Goal: Task Accomplishment & Management: Complete application form

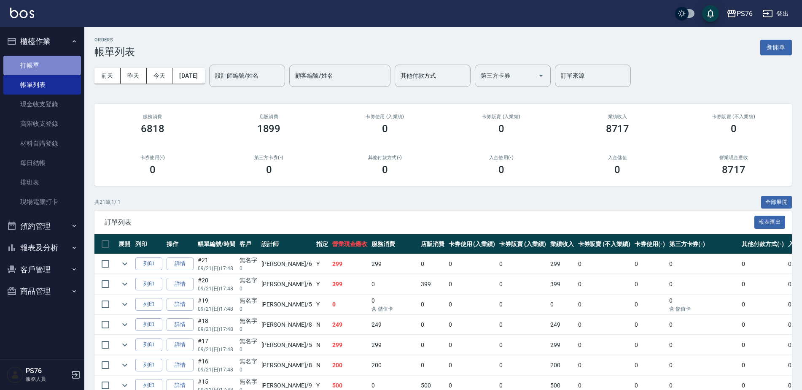
click at [69, 67] on link "打帳單" at bounding box center [42, 65] width 78 height 19
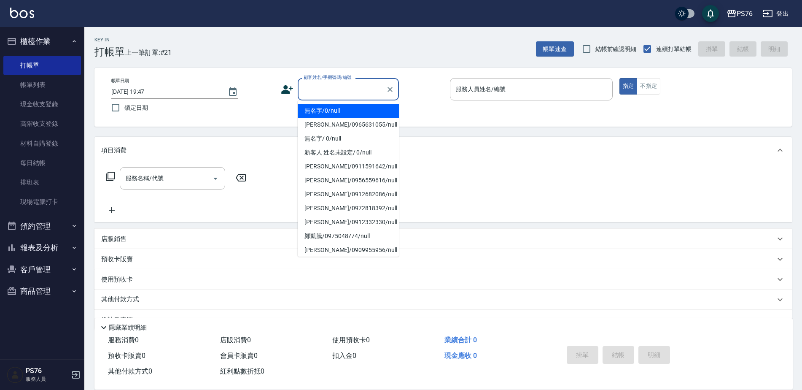
click at [369, 85] on input "顧客姓名/手機號碼/編號" at bounding box center [342, 89] width 81 height 15
type input "無名字/0/null"
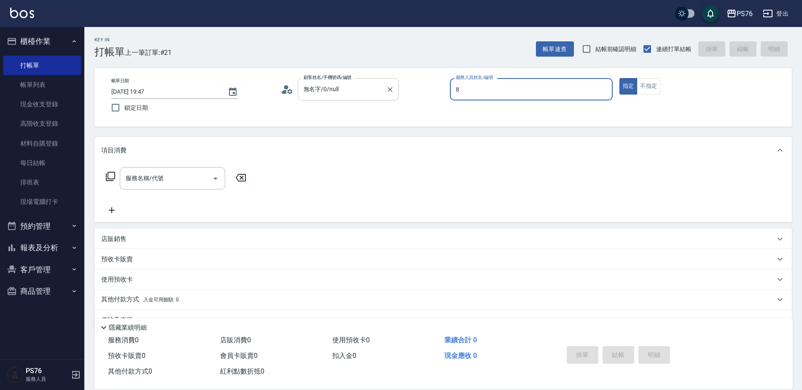
type input "[PERSON_NAME]-8"
type button "true"
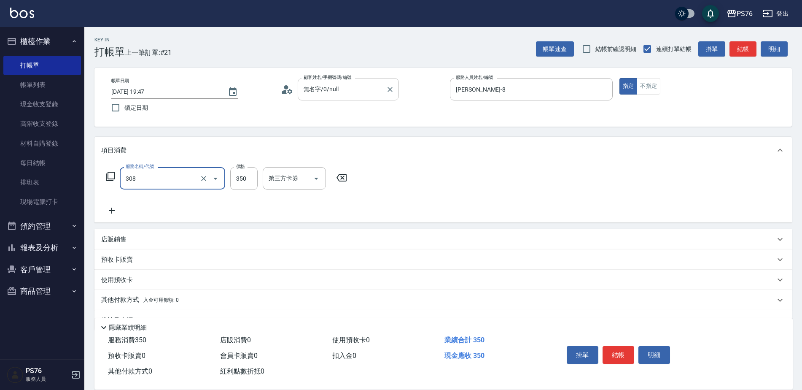
type input "洗+剪(308)"
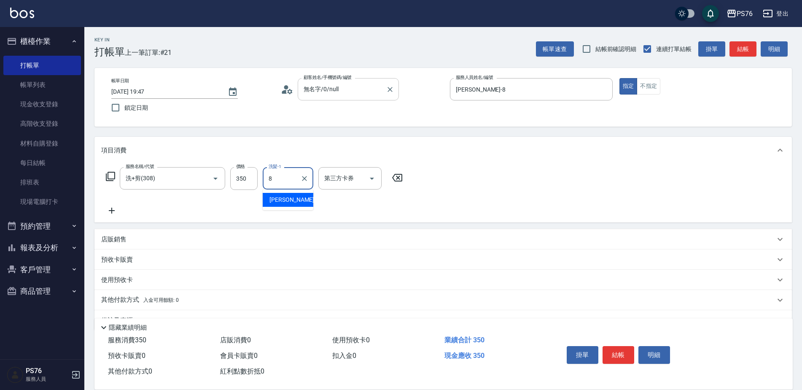
type input "[PERSON_NAME]-8"
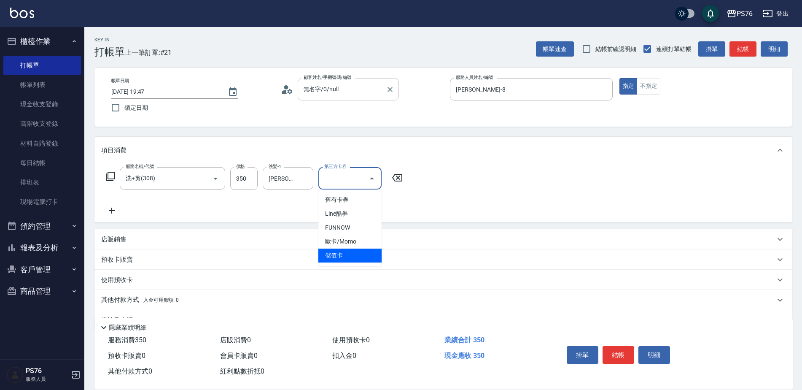
type input "儲值卡"
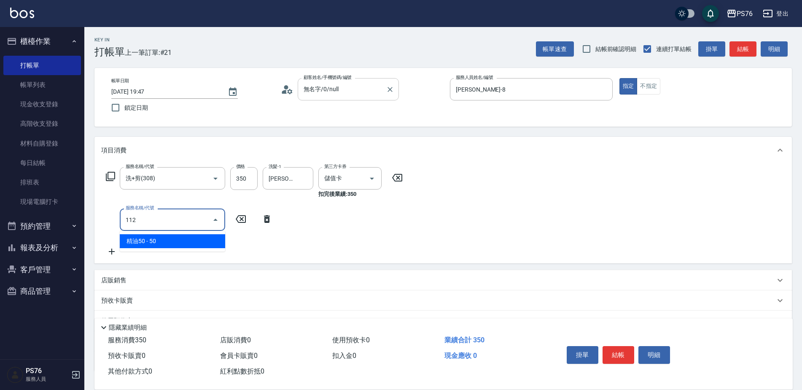
type input "精油50(112)"
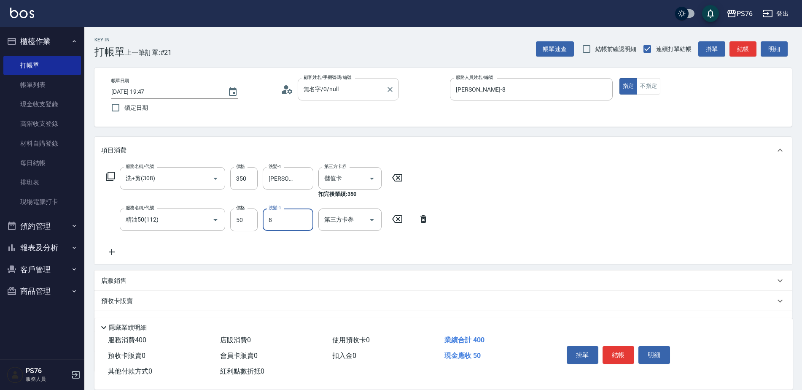
type input "[PERSON_NAME]-8"
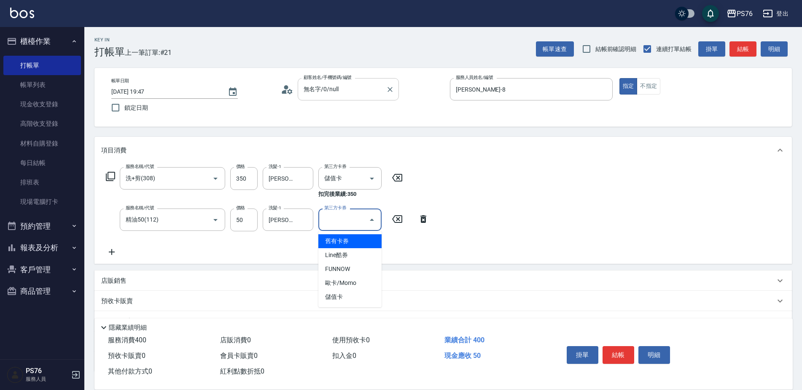
type input "儲值卡"
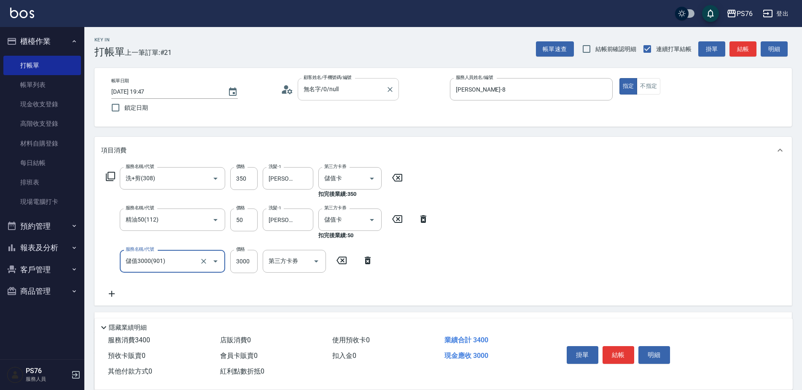
type input "儲值3000(901)"
type input "1000"
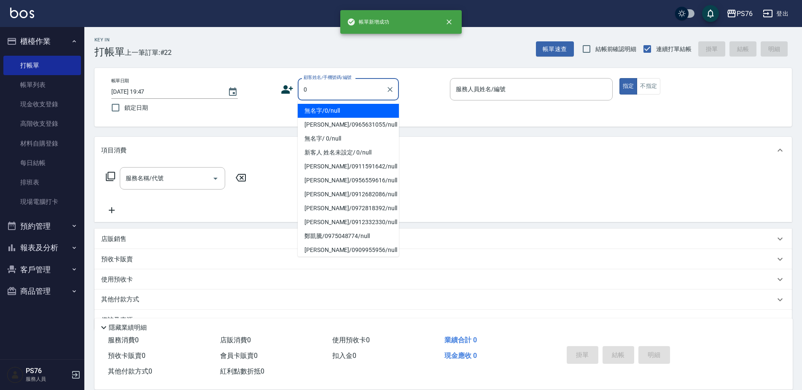
type input "無名字/0/null"
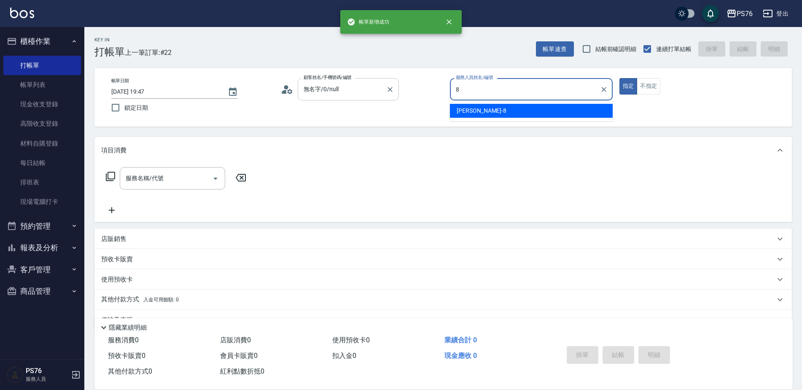
type input "[PERSON_NAME]-8"
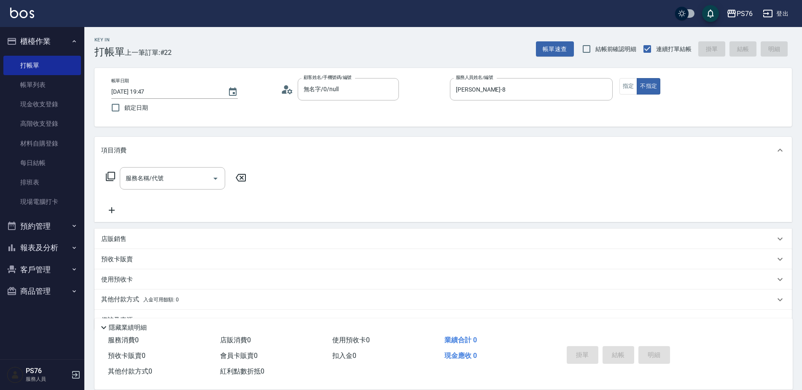
click at [193, 164] on div "服務名稱/代號 服務名稱/代號" at bounding box center [443, 193] width 698 height 58
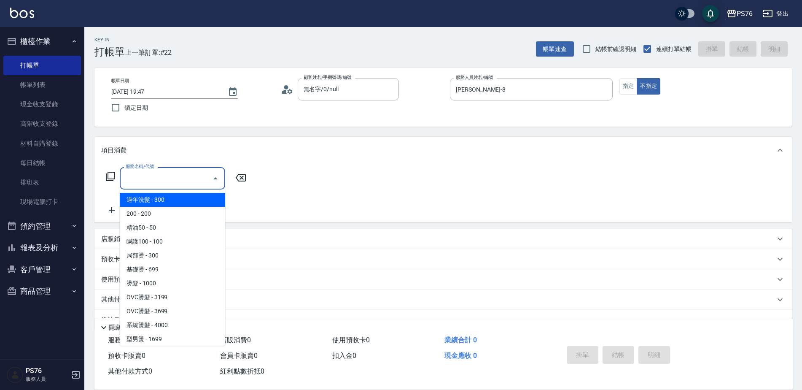
click at [186, 182] on input "服務名稱/代號" at bounding box center [166, 178] width 85 height 15
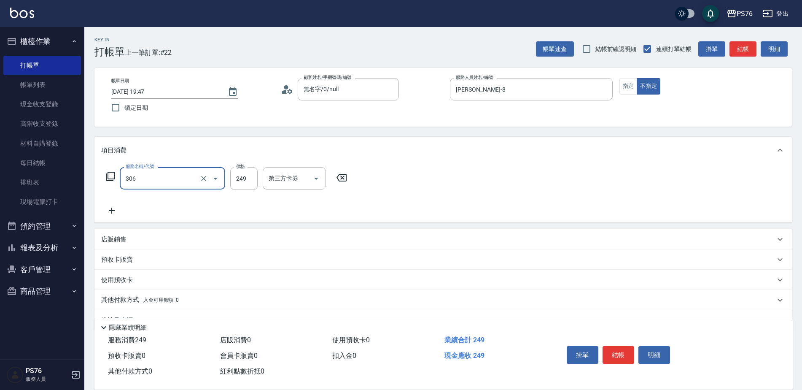
type input "剪髮(306)"
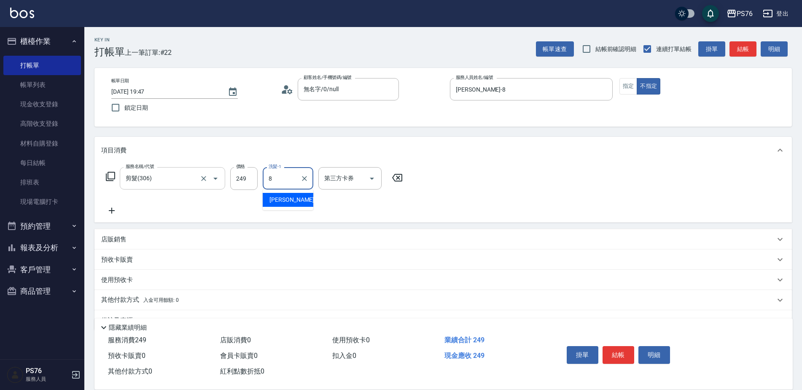
type input "[PERSON_NAME]-8"
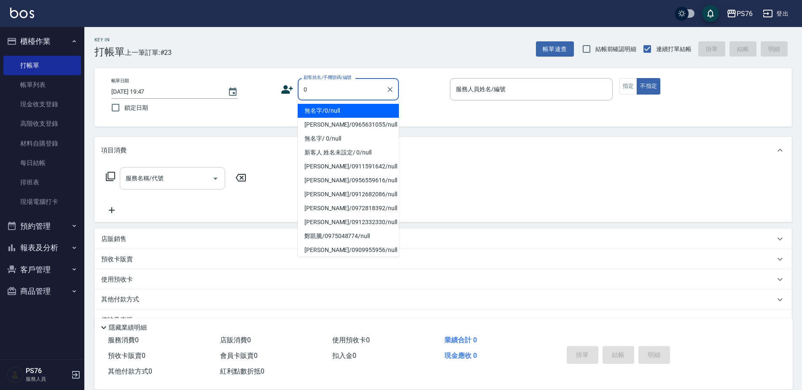
type input "無名字/0/null"
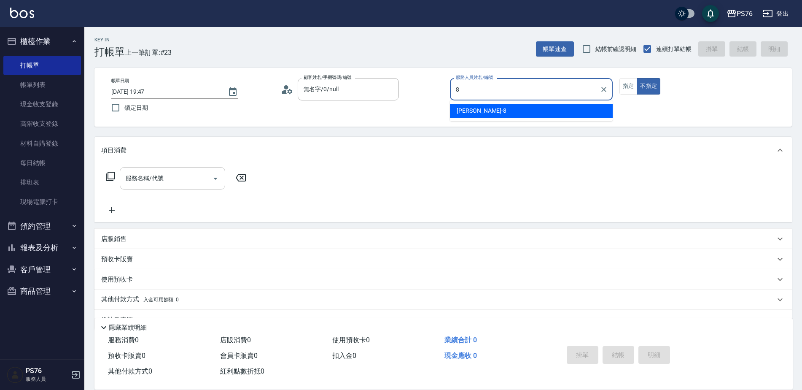
type input "[PERSON_NAME]-8"
type button "false"
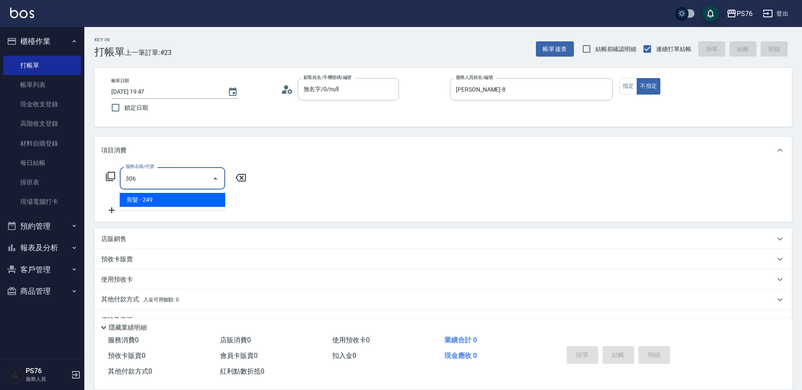
type input "剪髮(306)"
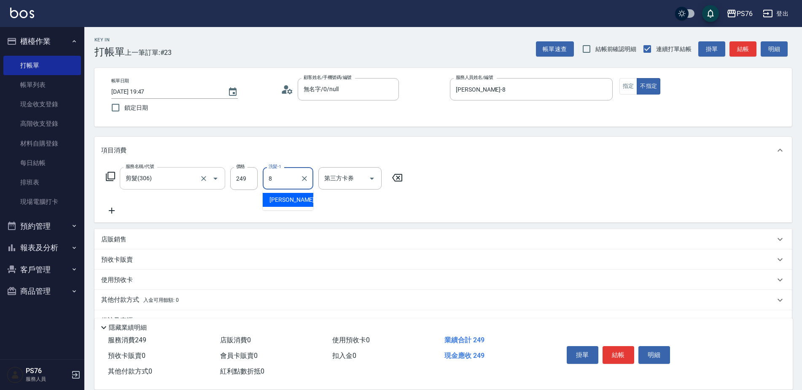
type input "[PERSON_NAME]-8"
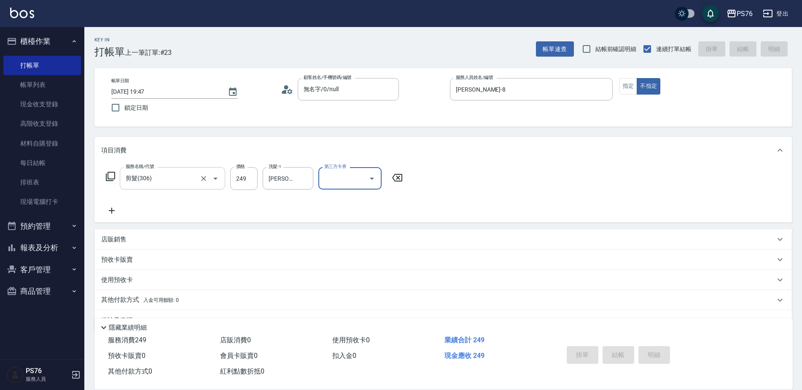
type input "[DATE] 19:48"
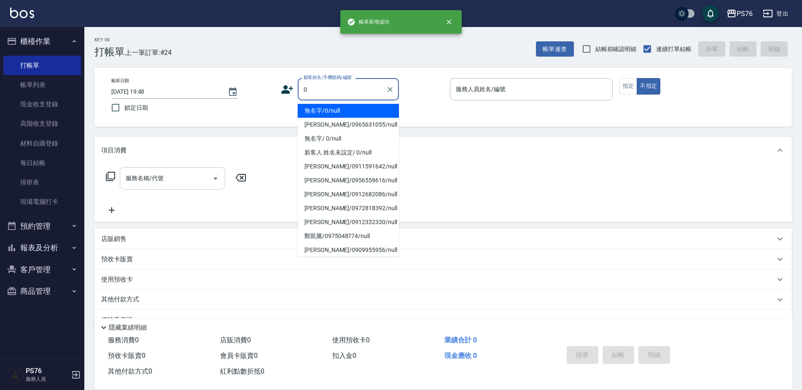
type input "無名字/0/null"
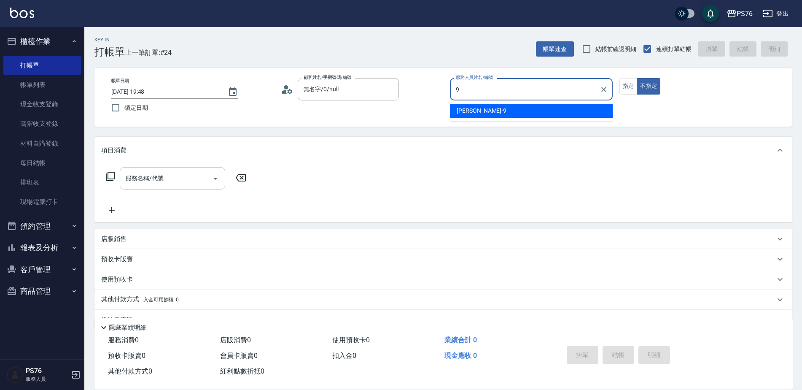
type input "[PERSON_NAME]-9"
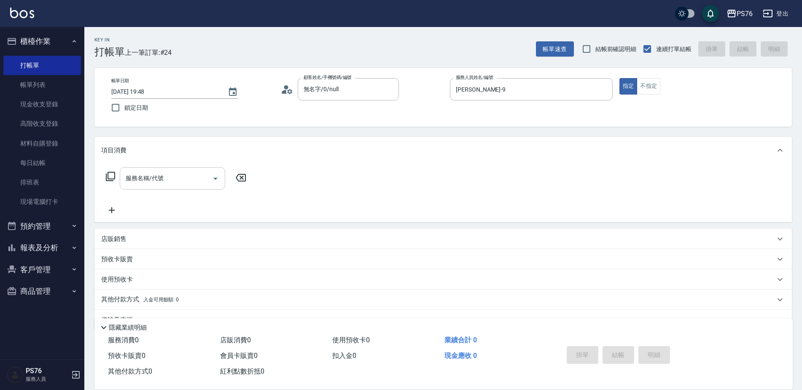
click at [186, 182] on input "服務名稱/代號" at bounding box center [166, 178] width 85 height 15
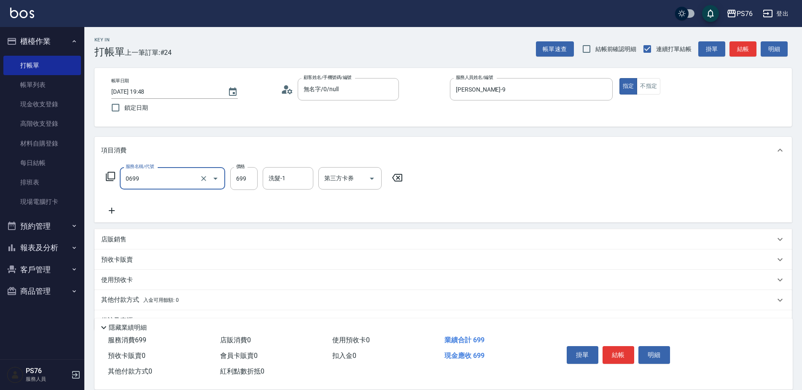
type input "精油SPA(0699)"
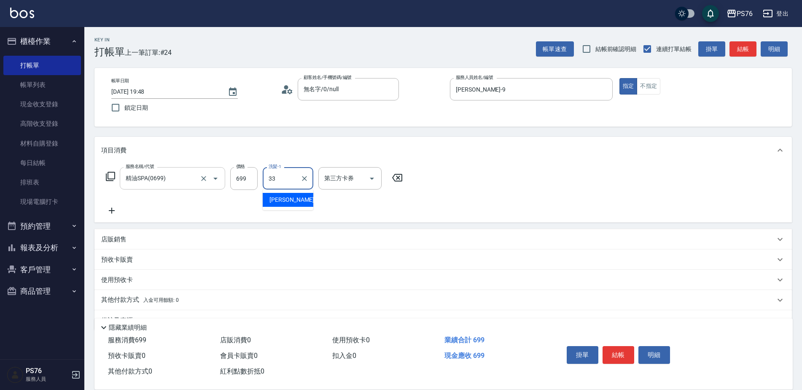
type input "[PERSON_NAME]33"
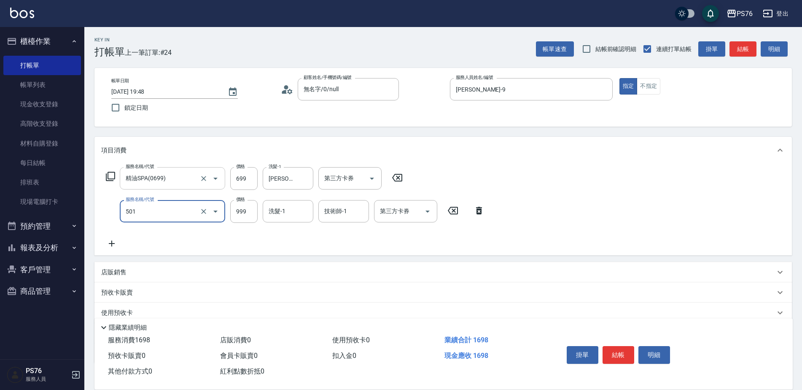
type input "染髮(501)"
type input "1200"
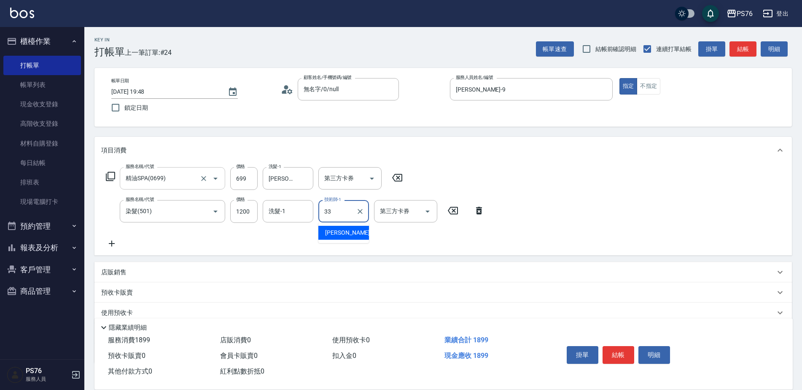
type input "[PERSON_NAME]33"
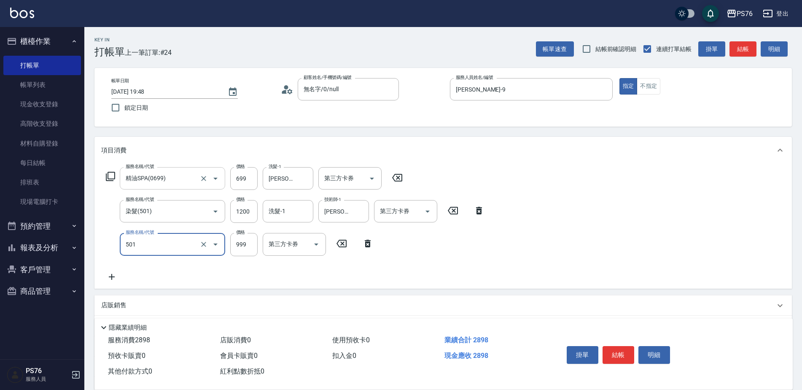
type input "染髮(501)"
type input "1200"
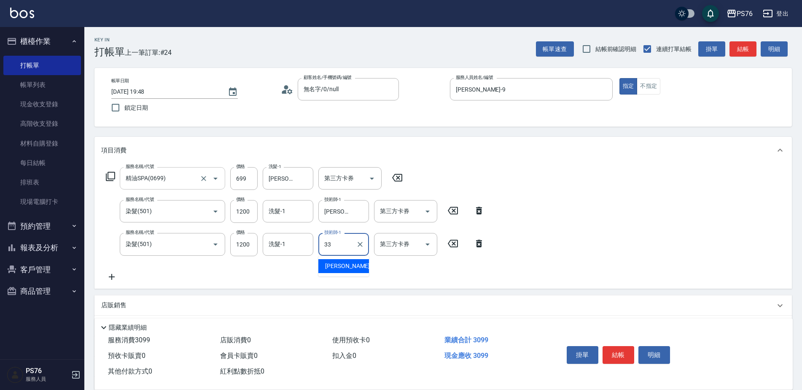
type input "[PERSON_NAME]33"
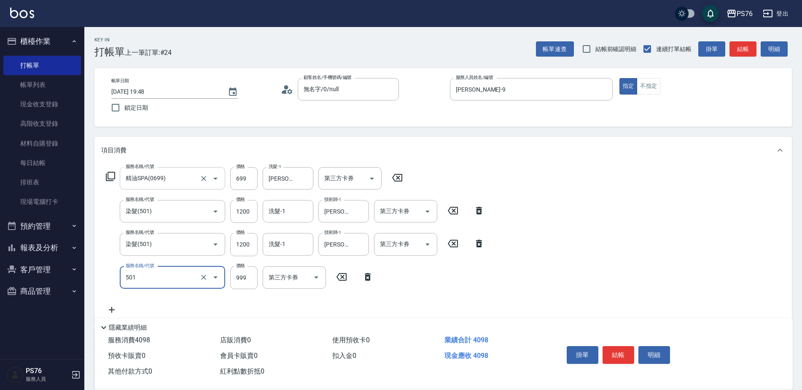
type input "染髮(501)"
type input "1200"
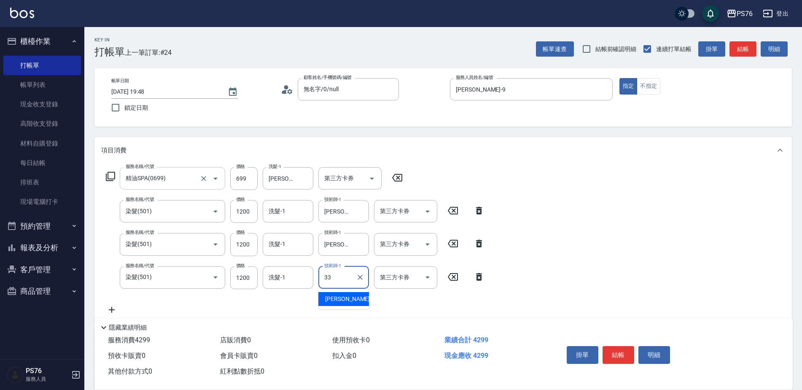
type input "[PERSON_NAME]33"
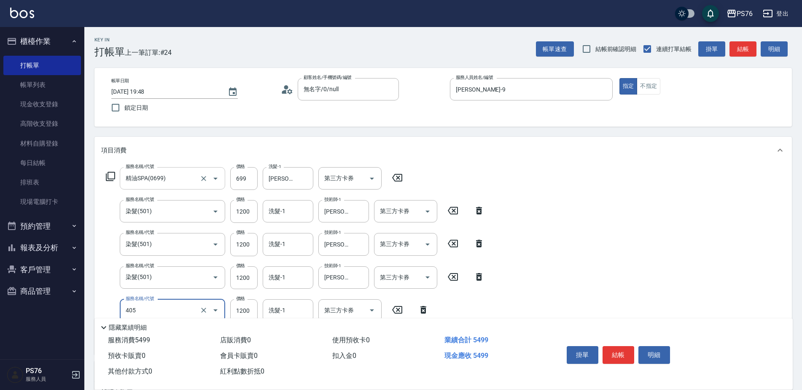
type input "1200護(405)"
type input "[PERSON_NAME]33"
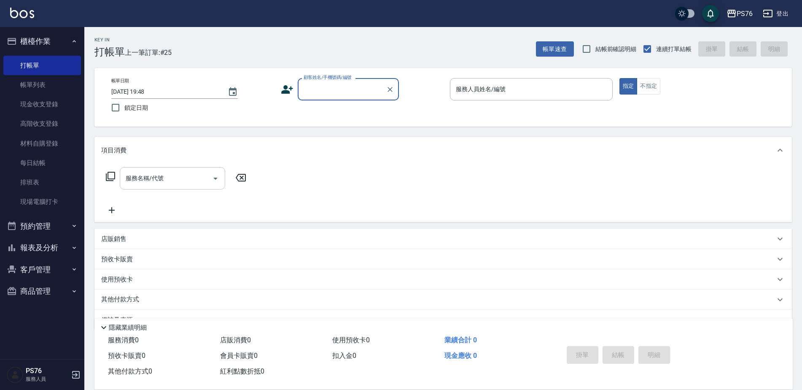
type input "1"
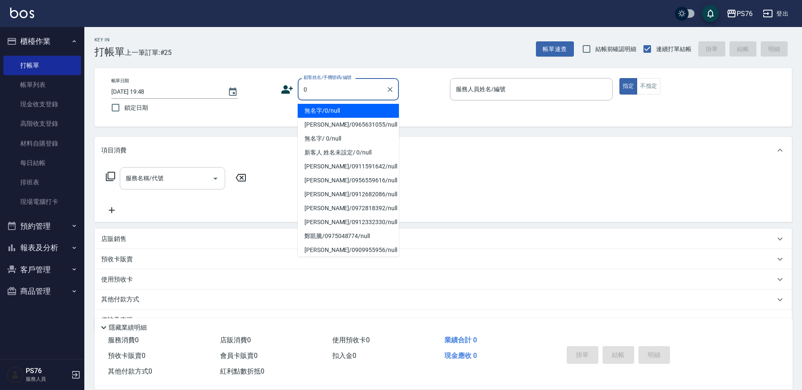
type input "無名字/0/null"
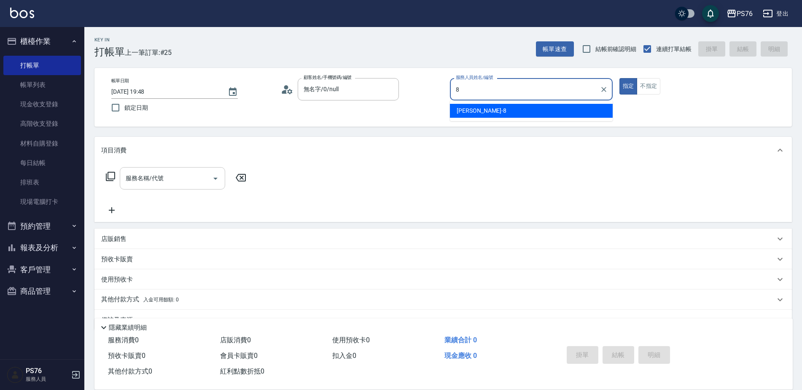
type input "[PERSON_NAME]-8"
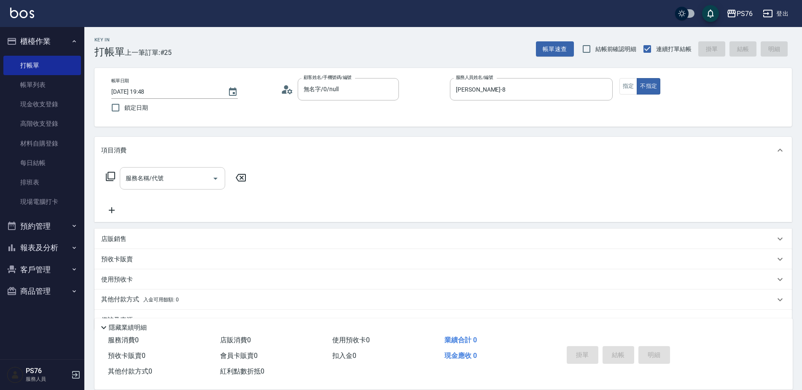
click at [186, 183] on input "服務名稱/代號" at bounding box center [166, 178] width 85 height 15
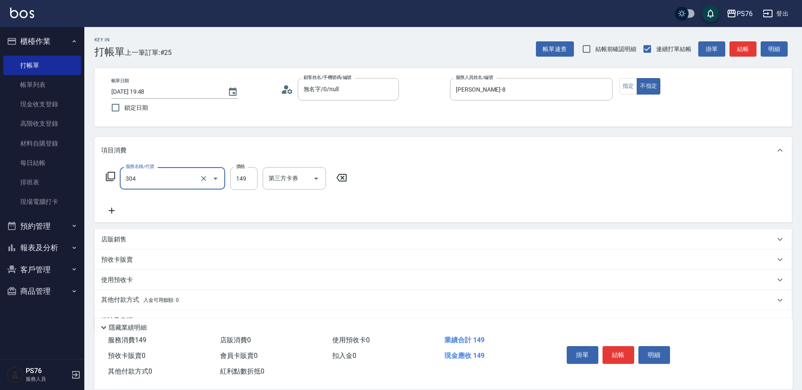
type input "剪髮(304)"
